Goal: Information Seeking & Learning: Learn about a topic

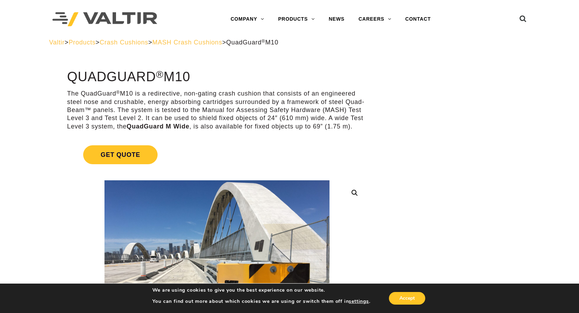
click at [252, 92] on p "The QuadGuard ® M10 is a redirective, non-gating crash cushion that consists of…" at bounding box center [217, 110] width 300 height 41
click at [198, 20] on div "Menu COMPANY ABOUT VALTIR OUR HISTORY RENTALS INTERNATIONAL PRODUCTS BARRICADES…" at bounding box center [331, 19] width 290 height 14
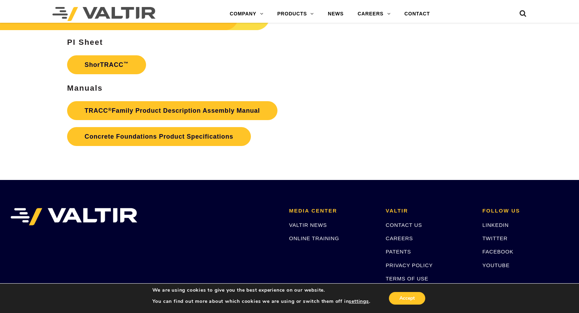
scroll to position [1001, 0]
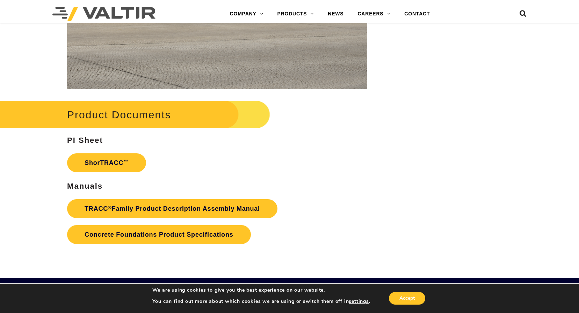
drag, startPoint x: 115, startPoint y: 161, endPoint x: 154, endPoint y: 165, distance: 39.7
click at [115, 161] on link "ShorTRACC ™" at bounding box center [106, 162] width 79 height 19
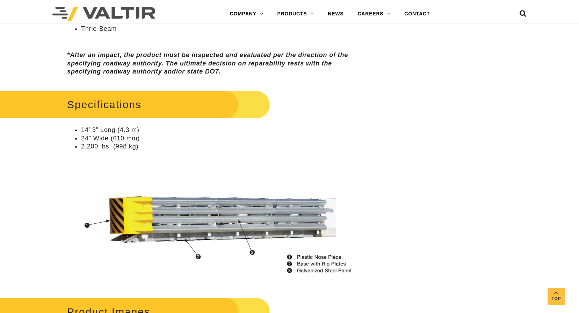
scroll to position [546, 0]
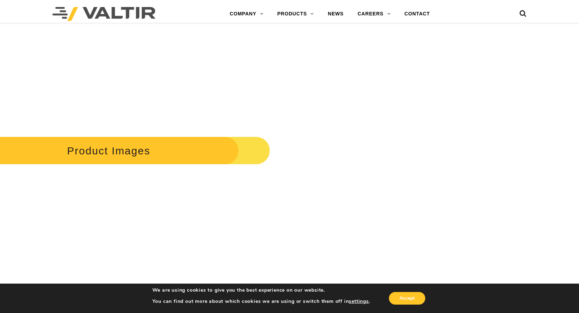
scroll to position [664, 0]
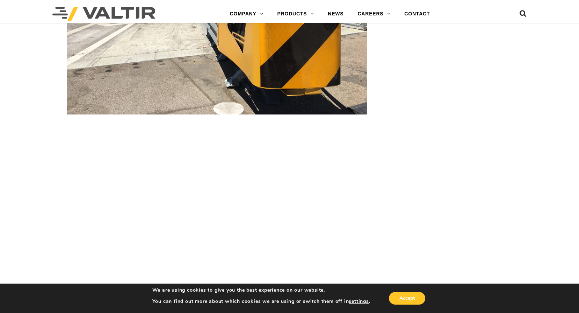
scroll to position [1189, 0]
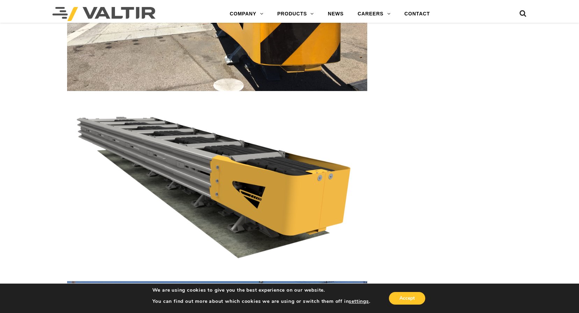
click at [183, 195] on img at bounding box center [217, 185] width 300 height 169
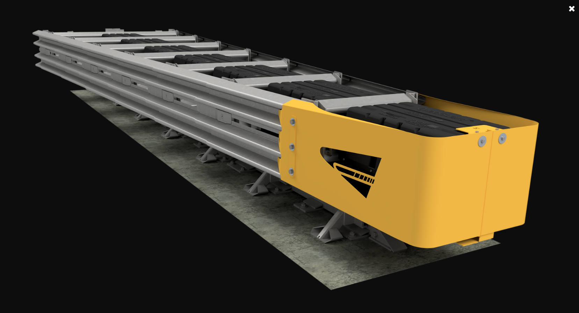
click at [570, 6] on link at bounding box center [572, 8] width 17 height 17
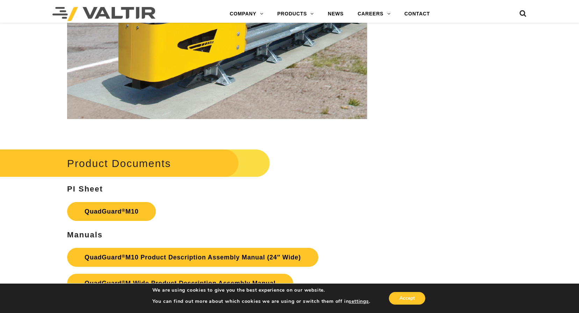
scroll to position [2308, 0]
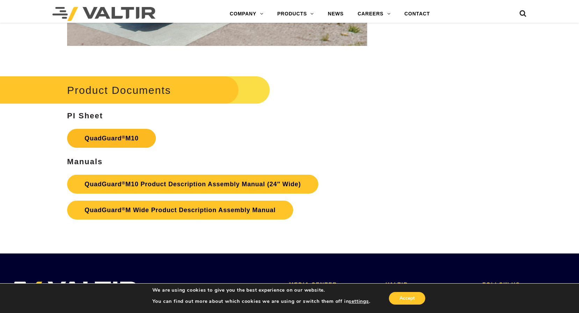
click at [100, 139] on link "QuadGuard ® M10" at bounding box center [111, 138] width 89 height 19
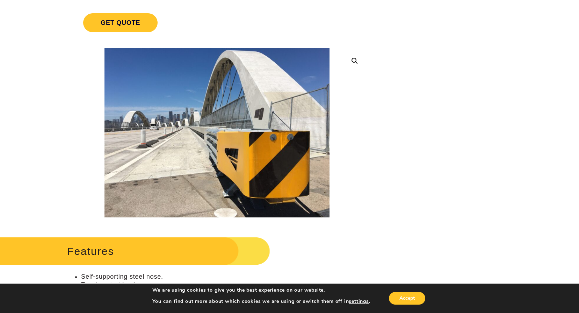
scroll to position [0, 0]
